Goal: Navigation & Orientation: Find specific page/section

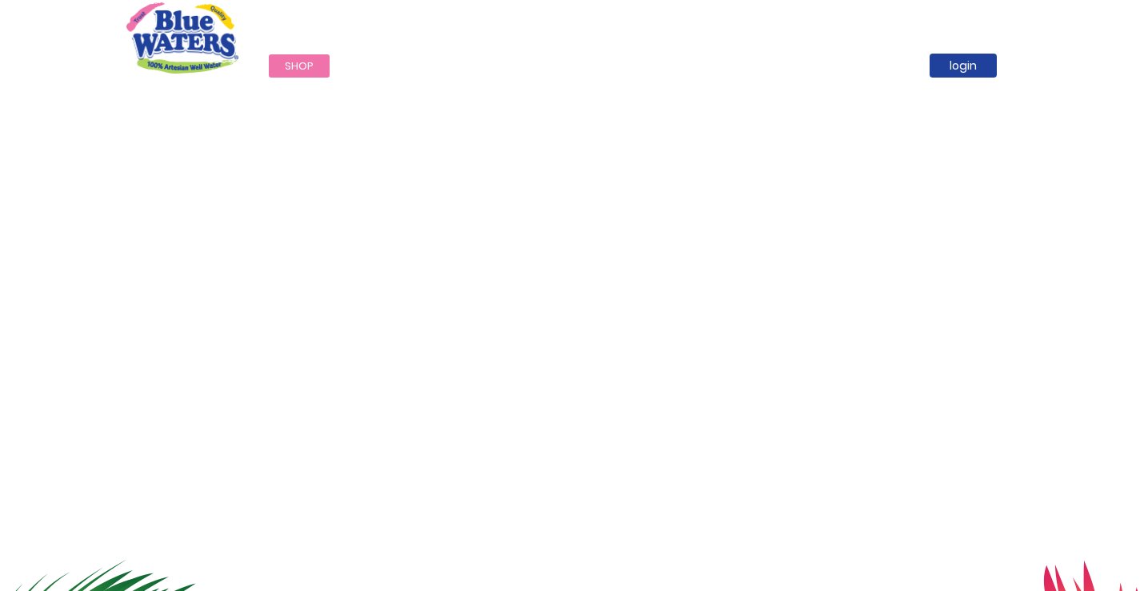
click at [295, 58] on link "Shop" at bounding box center [299, 65] width 61 height 23
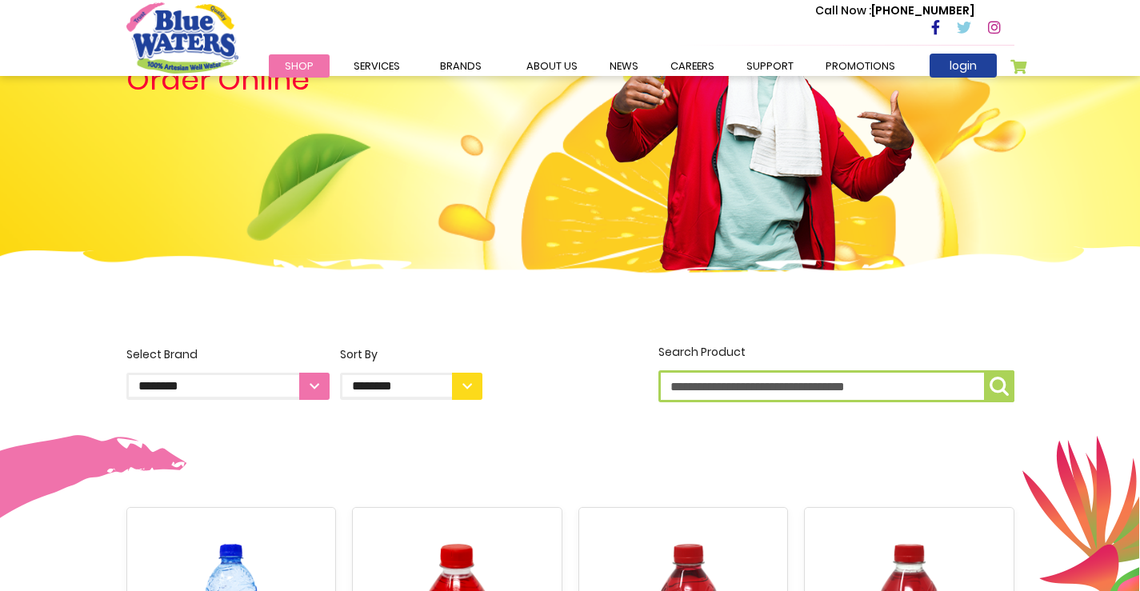
scroll to position [400, 0]
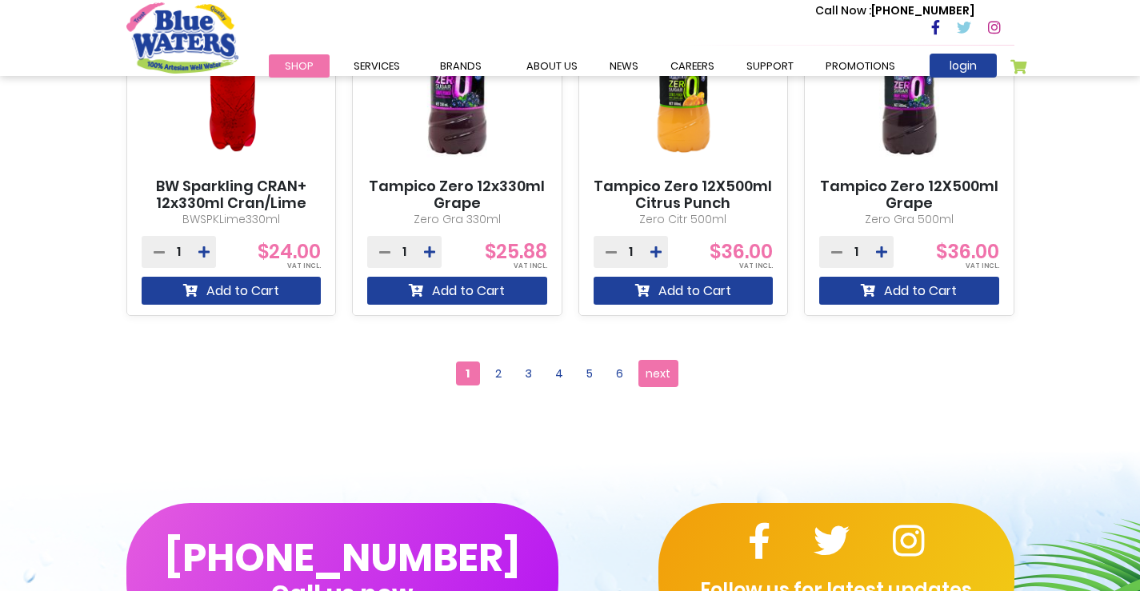
scroll to position [1521, 0]
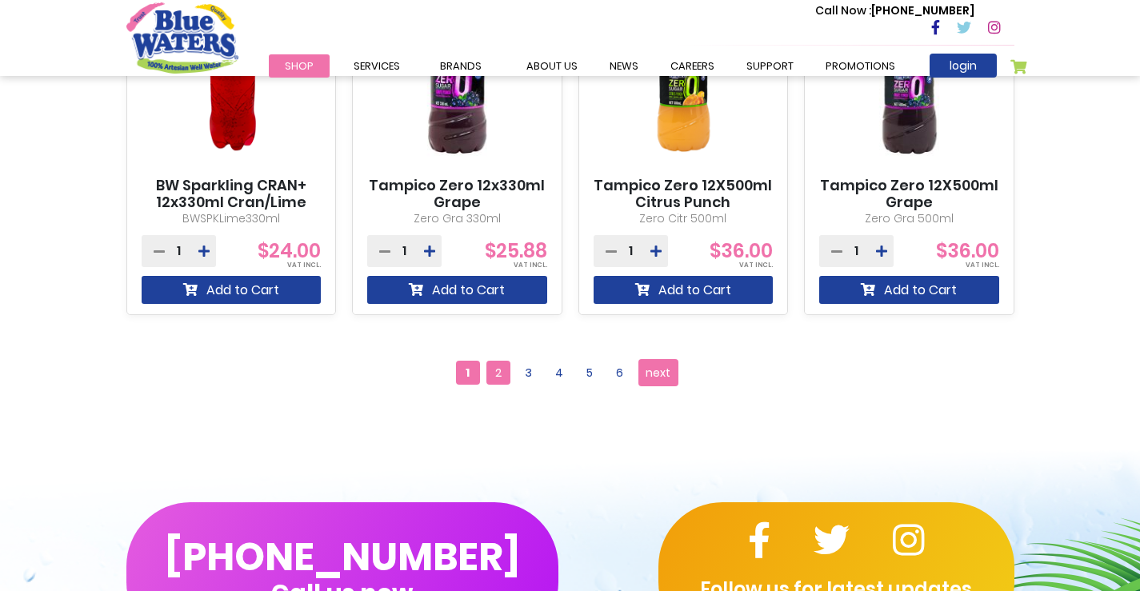
click at [499, 379] on span "2" at bounding box center [499, 373] width 24 height 24
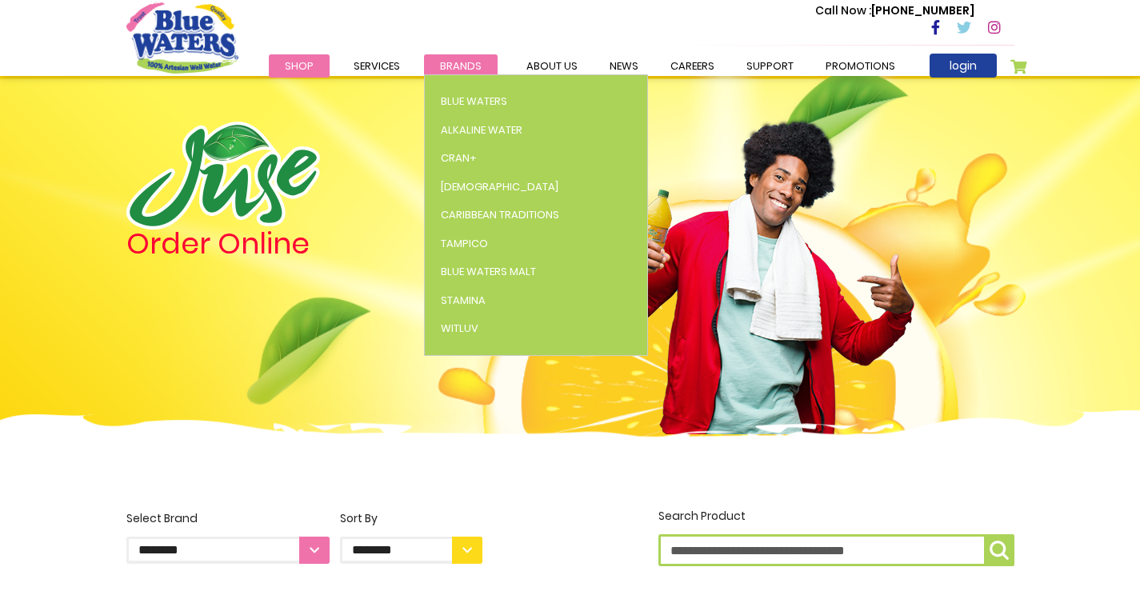
click at [451, 69] on span "Brands" at bounding box center [461, 65] width 42 height 15
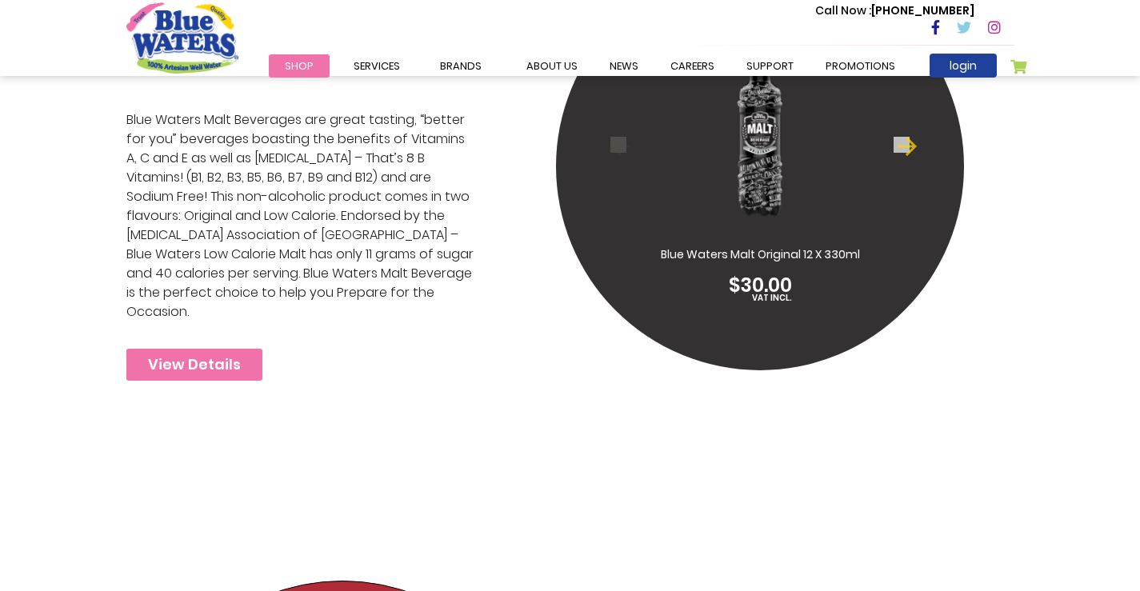
scroll to position [4322, 0]
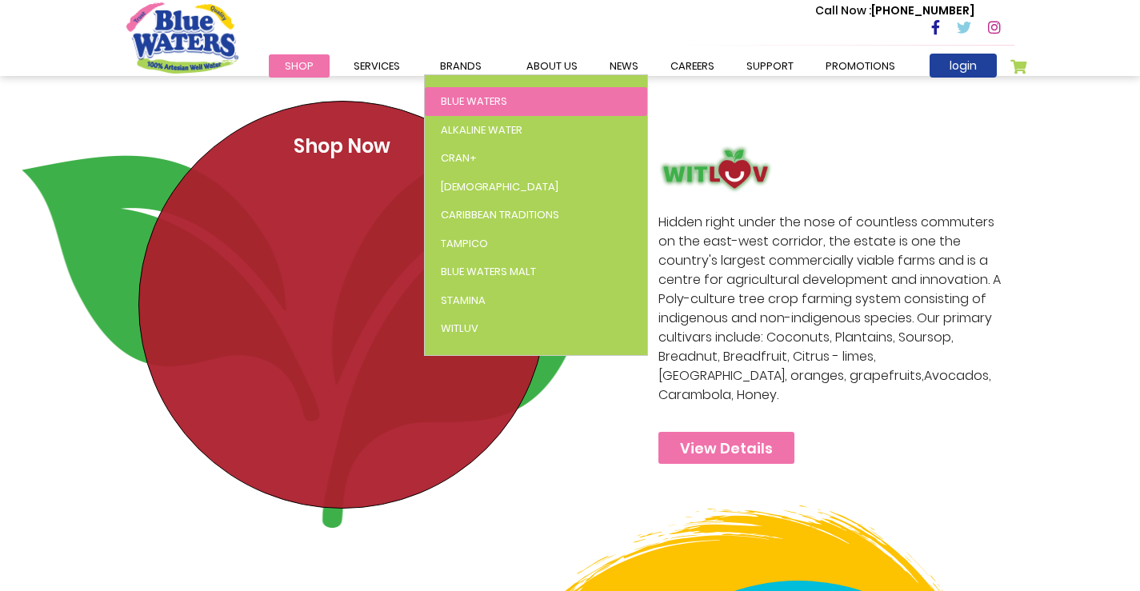
click at [459, 99] on span "Blue Waters" at bounding box center [474, 101] width 66 height 15
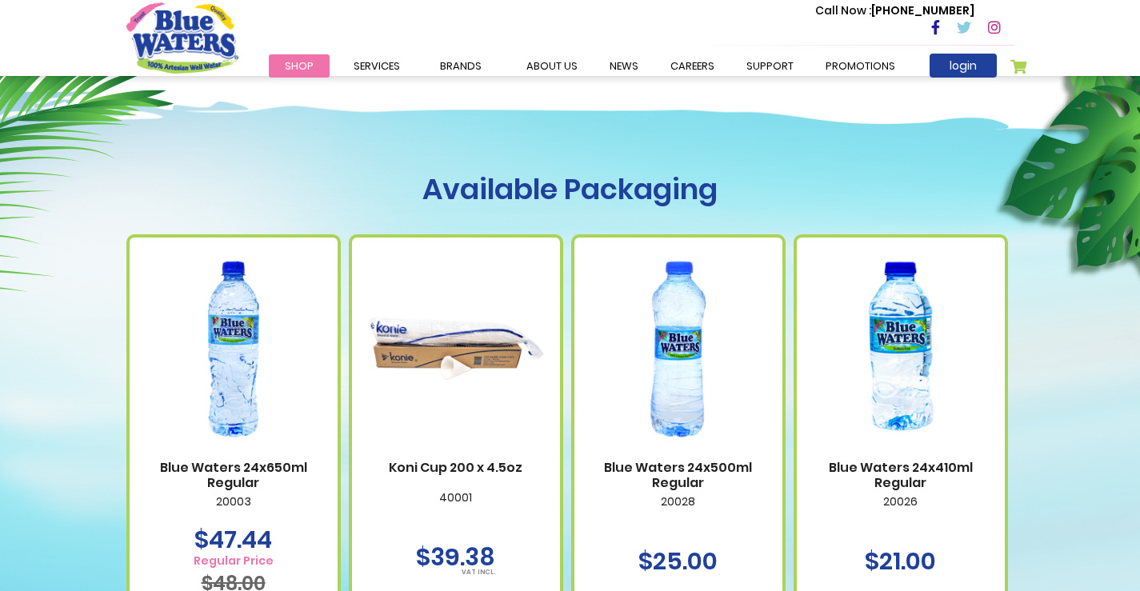
scroll to position [560, 0]
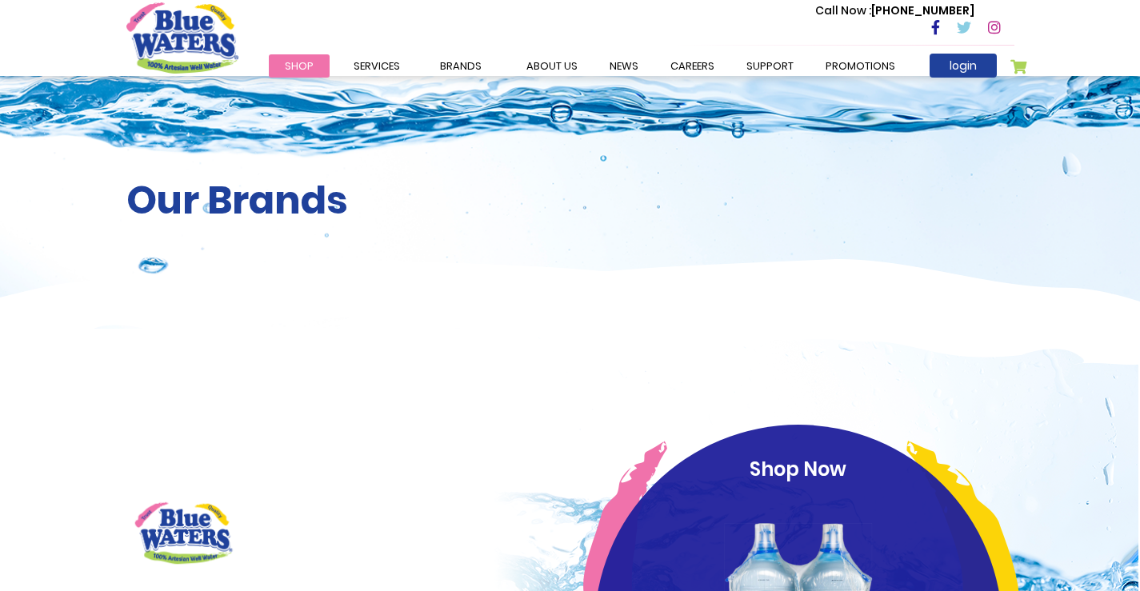
scroll to position [4322, 0]
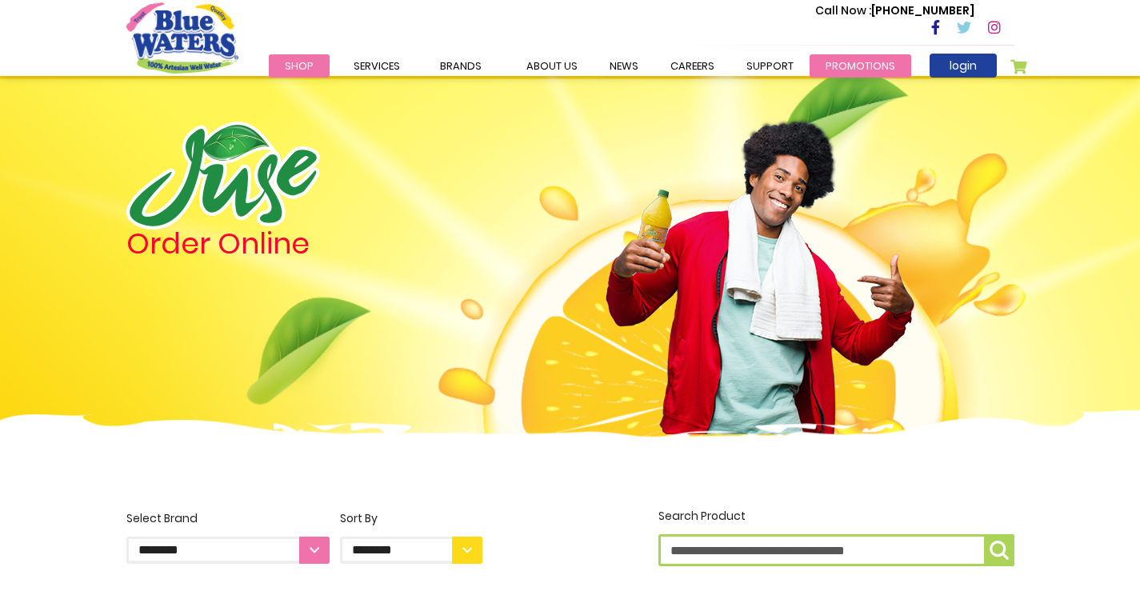
scroll to position [1633, 0]
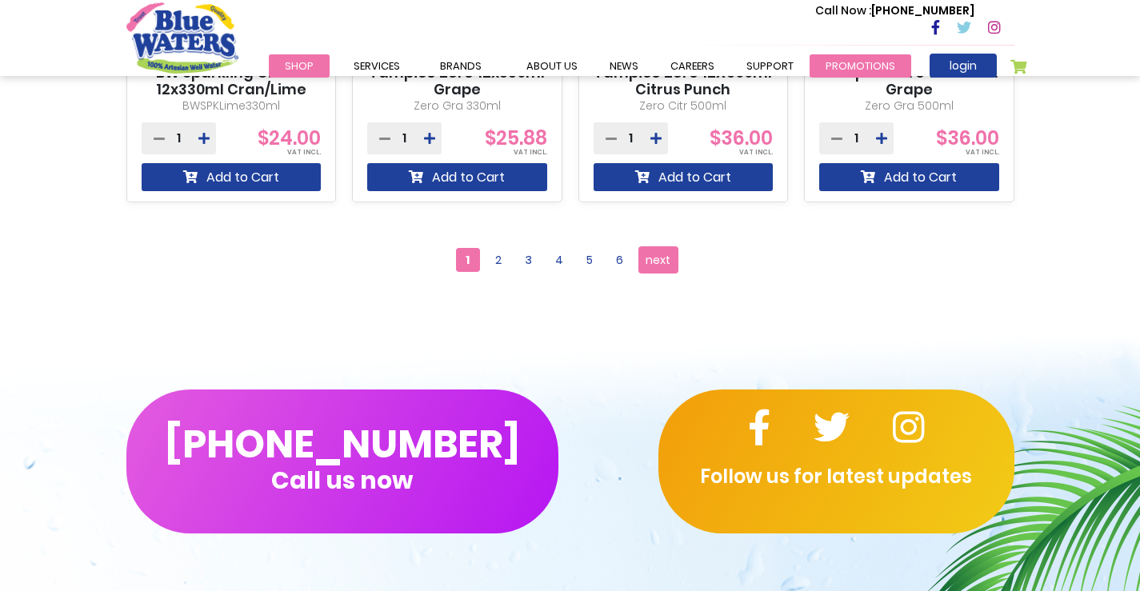
click at [854, 66] on link "Promotions" at bounding box center [861, 65] width 102 height 23
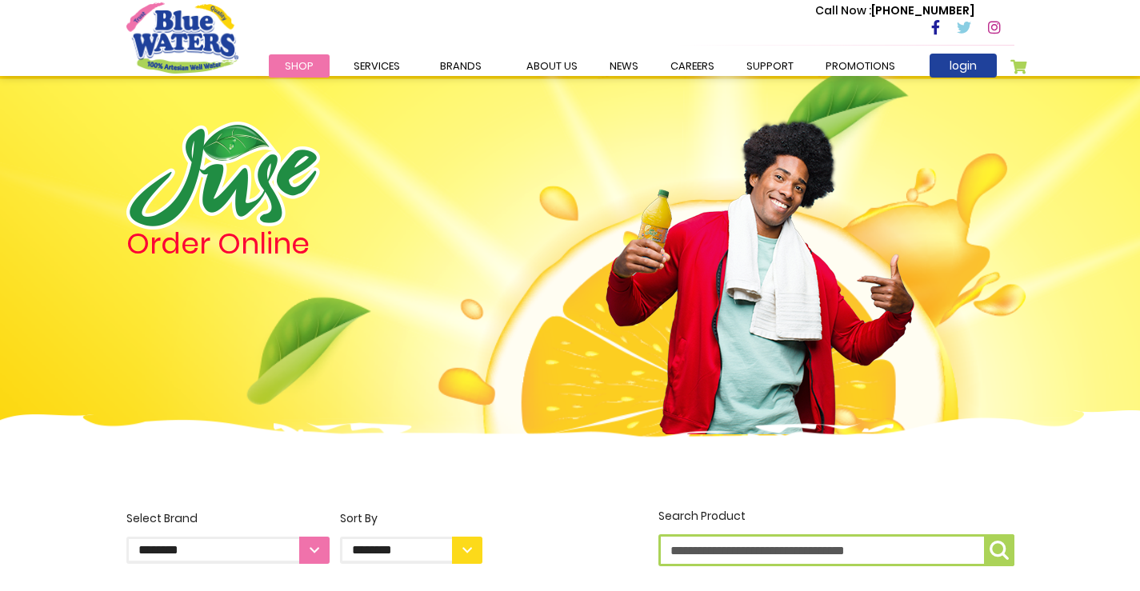
scroll to position [1633, 0]
